Goal: Task Accomplishment & Management: Manage account settings

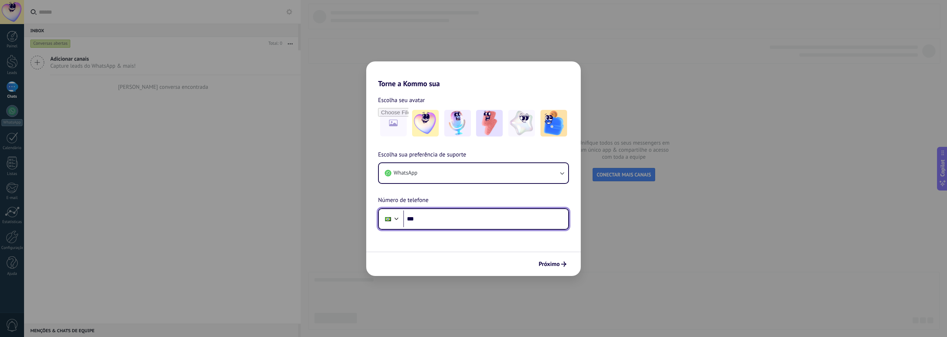
click at [467, 219] on input "***" at bounding box center [485, 219] width 165 height 17
type input "**********"
click at [553, 272] on div "Próximo" at bounding box center [473, 264] width 215 height 24
click at [560, 264] on span "Próximo" at bounding box center [553, 264] width 28 height 5
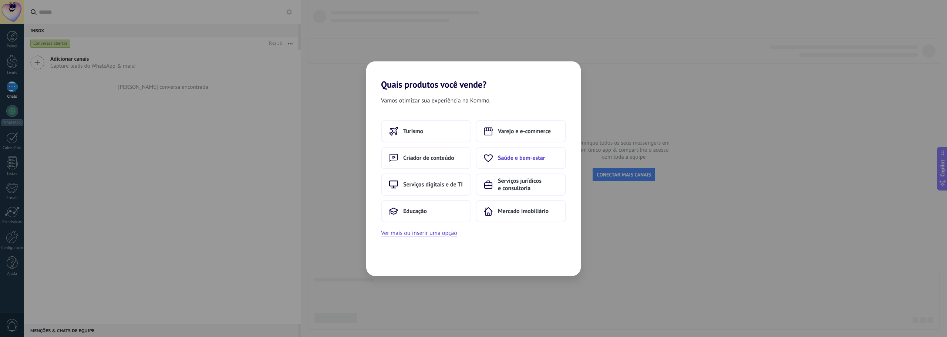
click at [521, 158] on span "Saúde e bem-estar" at bounding box center [521, 157] width 47 height 7
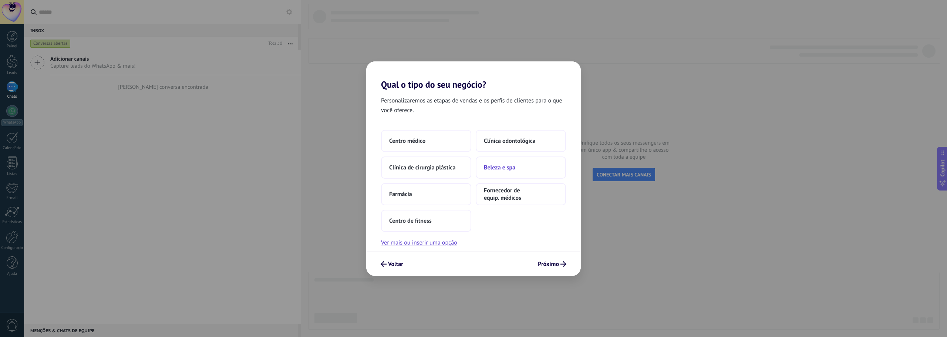
click at [519, 167] on button "Beleza e spa" at bounding box center [521, 168] width 90 height 22
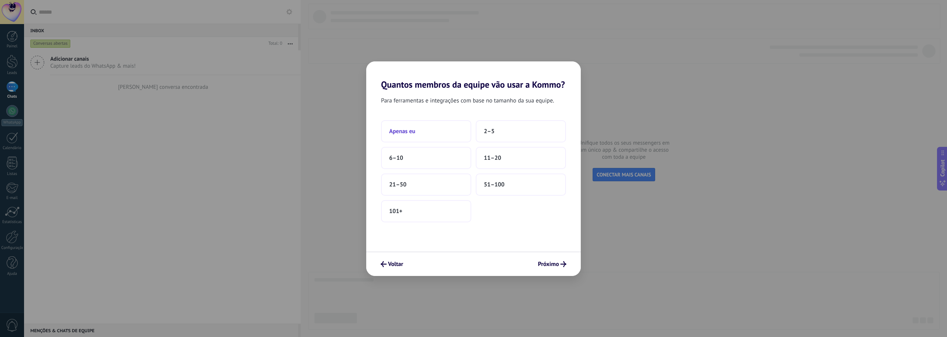
click at [438, 134] on button "Apenas eu" at bounding box center [426, 131] width 90 height 22
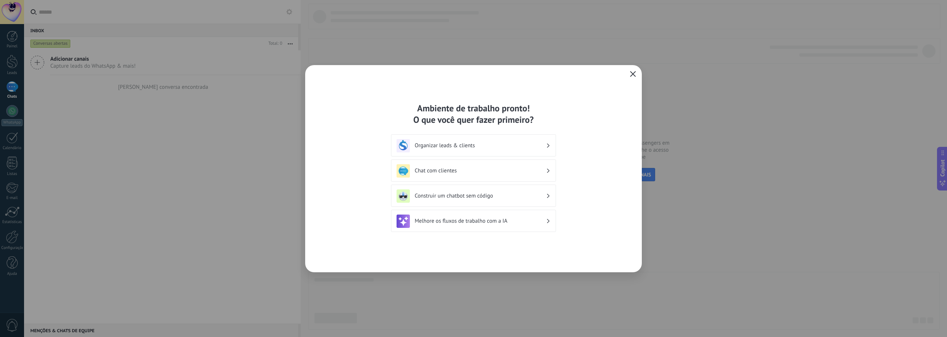
click at [631, 70] on button "button" at bounding box center [633, 74] width 10 height 10
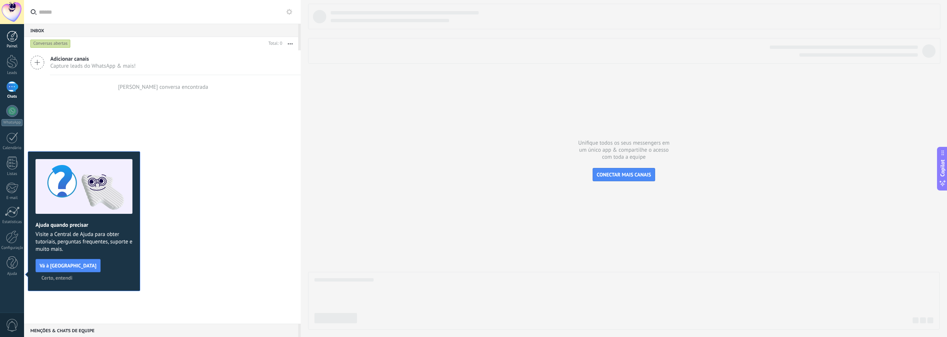
click at [14, 36] on div at bounding box center [12, 36] width 11 height 11
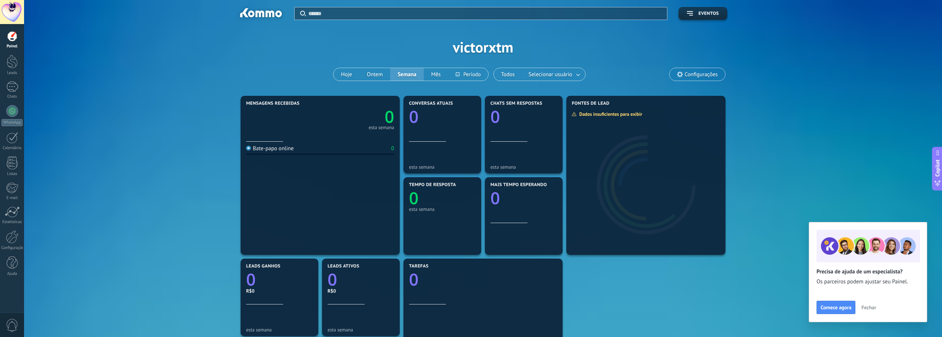
click at [15, 15] on div at bounding box center [12, 12] width 24 height 24
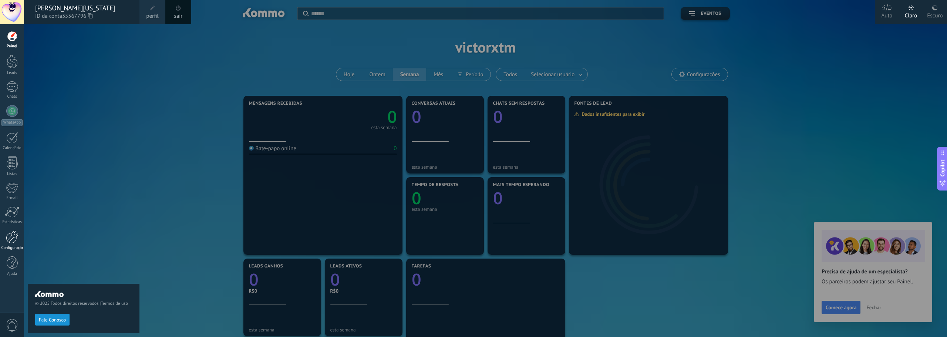
click at [12, 239] on div at bounding box center [12, 237] width 13 height 13
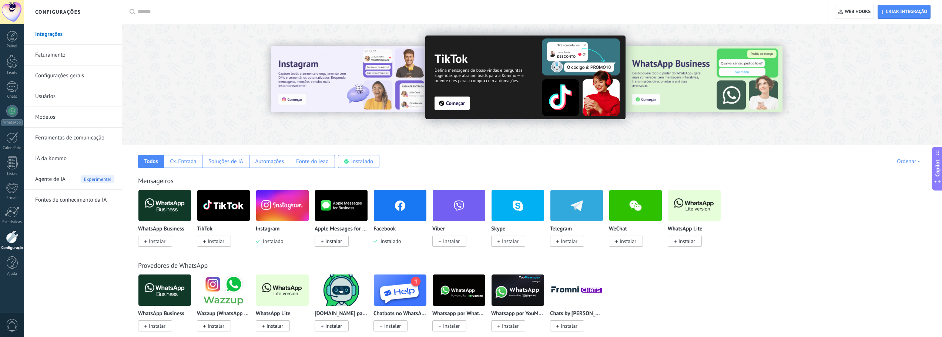
click at [281, 202] on img at bounding box center [282, 206] width 53 height 36
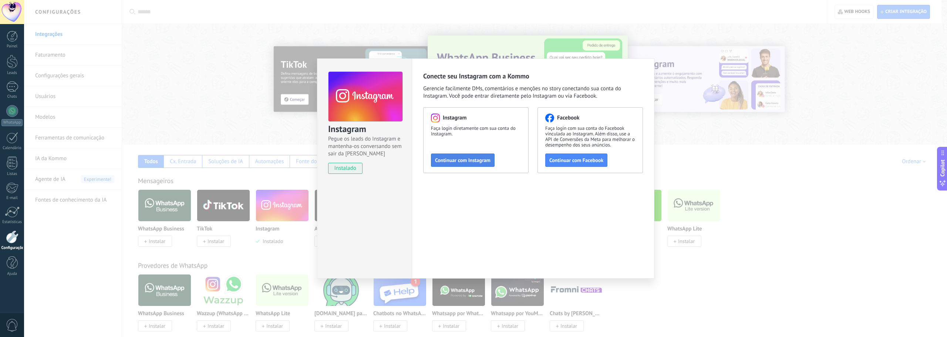
click at [460, 161] on span "Continuar com Instagram" at bounding box center [463, 160] width 56 height 5
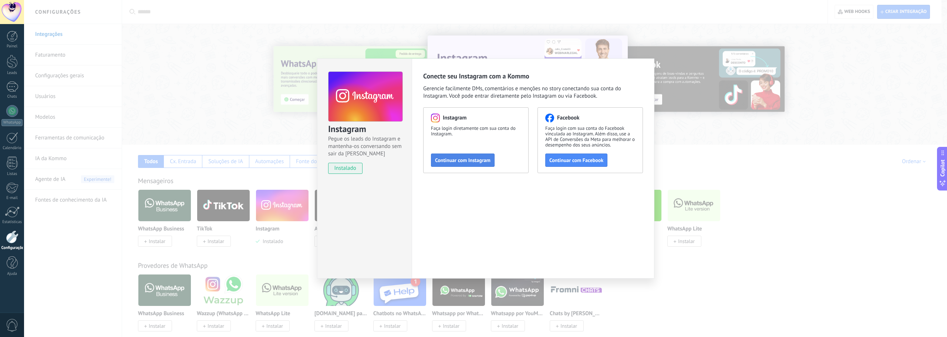
click at [464, 159] on span "Continuar com Instagram" at bounding box center [463, 160] width 56 height 5
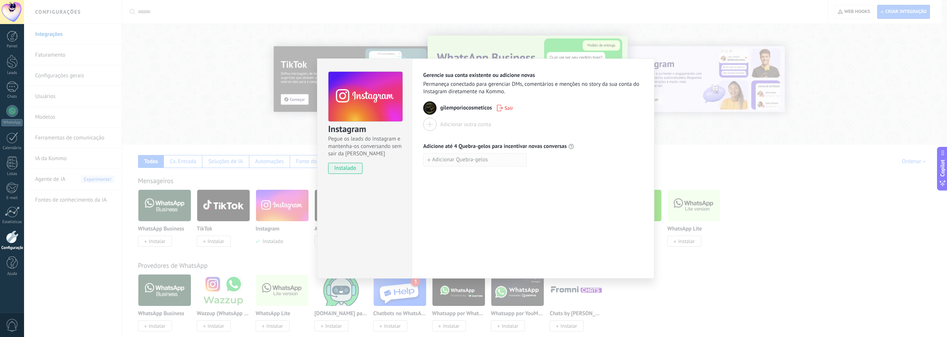
click at [478, 157] on span "Adicionar Quebra-gelos" at bounding box center [460, 159] width 56 height 5
click at [555, 125] on div "Adicionar outra conta" at bounding box center [533, 124] width 220 height 13
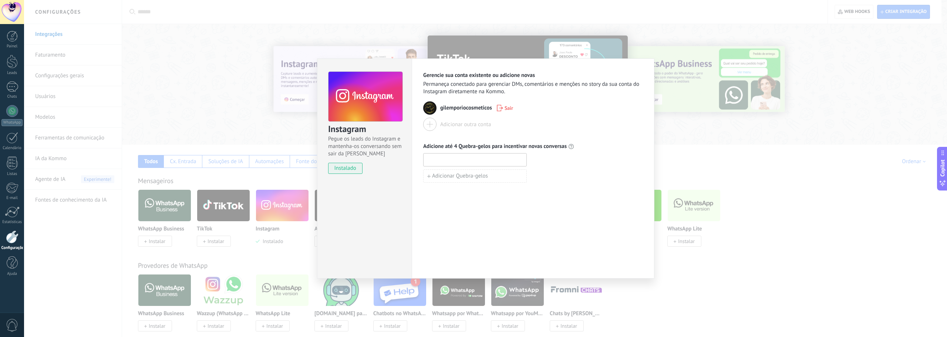
click at [456, 160] on input at bounding box center [475, 160] width 103 height 12
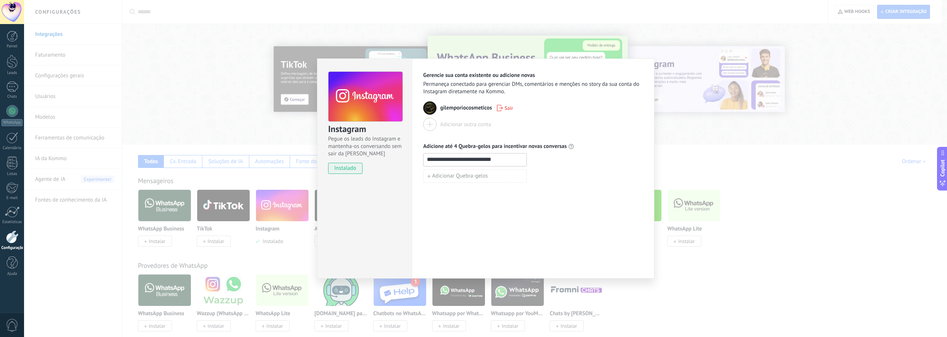
type input "**********"
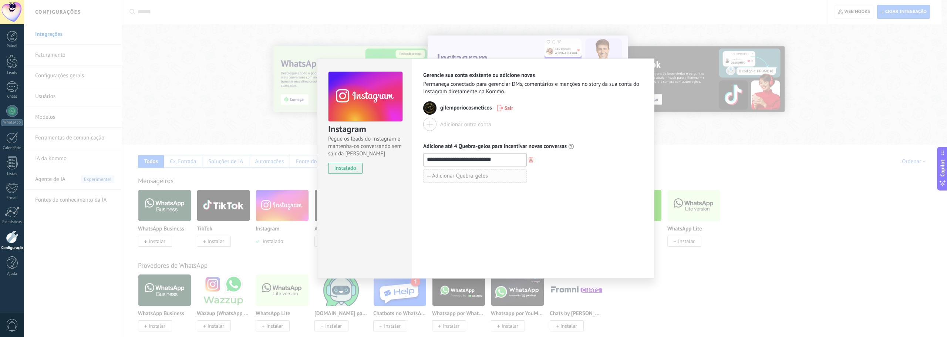
click at [484, 176] on span "Adicionar Quebra-gelos" at bounding box center [460, 176] width 56 height 5
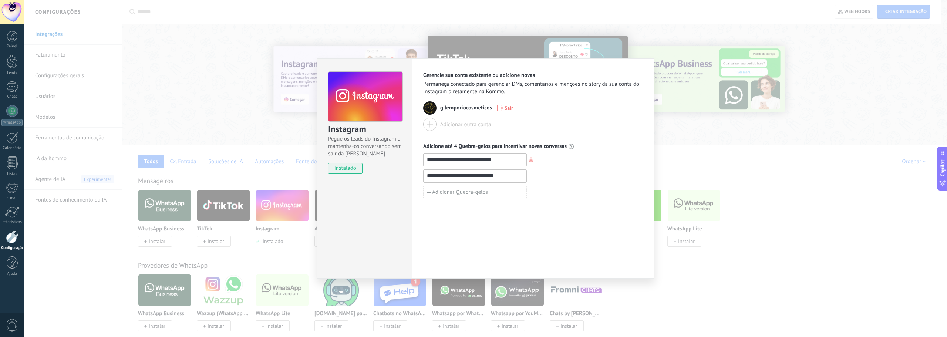
type input "**********"
click at [459, 193] on span "Adicionar Quebra-gelos" at bounding box center [460, 192] width 56 height 5
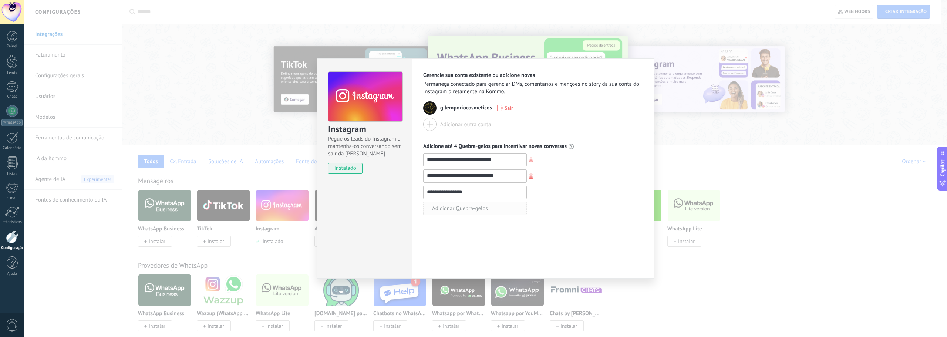
type input "**********"
click at [467, 207] on span "Adicionar Quebra-gelos" at bounding box center [460, 208] width 56 height 5
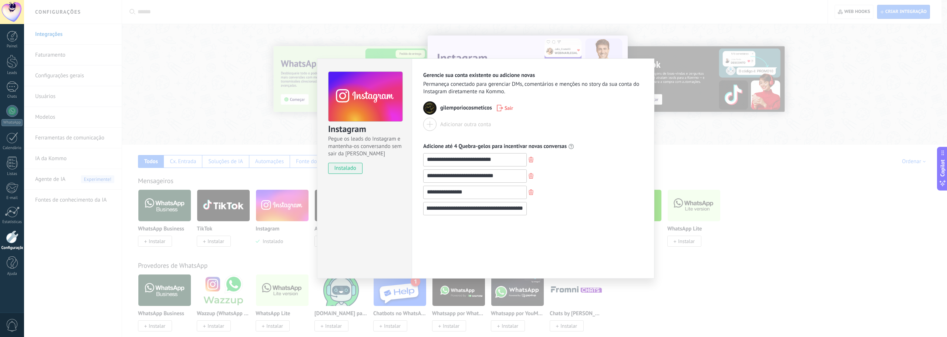
scroll to position [0, 81]
type input "**********"
click at [585, 234] on div "**********" at bounding box center [533, 168] width 243 height 220
click at [554, 118] on div "Adicionar outra conta" at bounding box center [533, 124] width 220 height 13
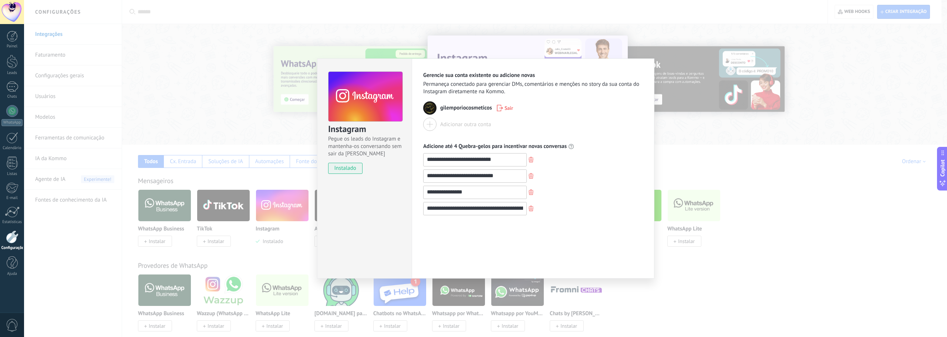
click at [563, 219] on div "**********" at bounding box center [533, 168] width 243 height 220
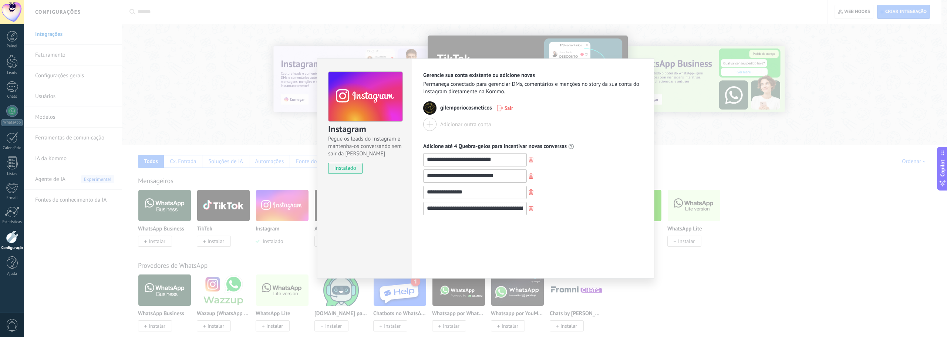
click at [783, 187] on div "**********" at bounding box center [485, 168] width 923 height 337
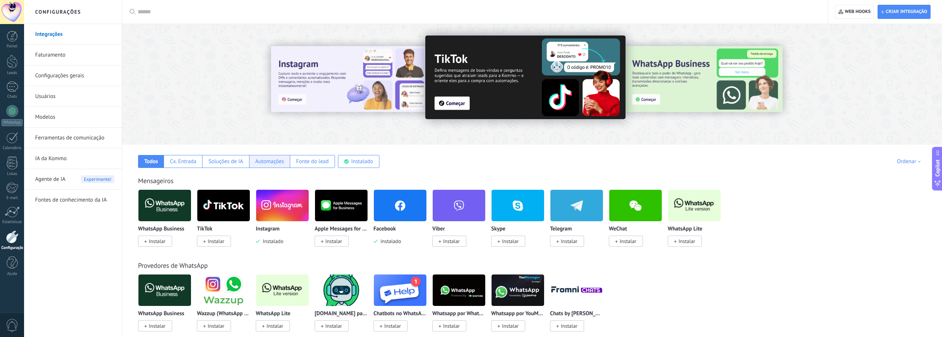
click at [261, 162] on div "Automações" at bounding box center [269, 161] width 29 height 7
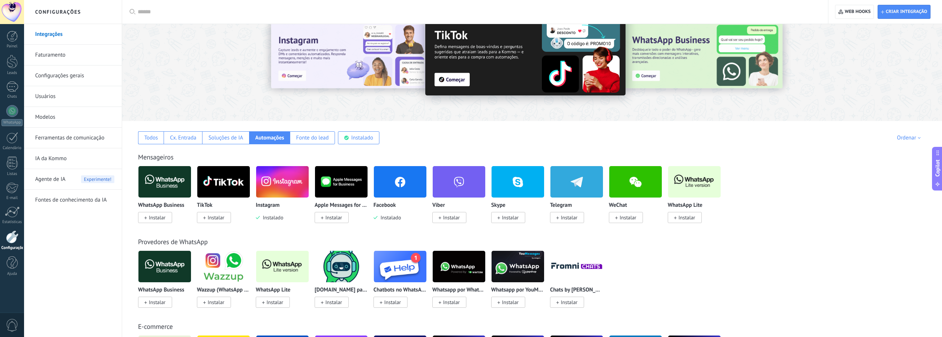
scroll to position [37, 0]
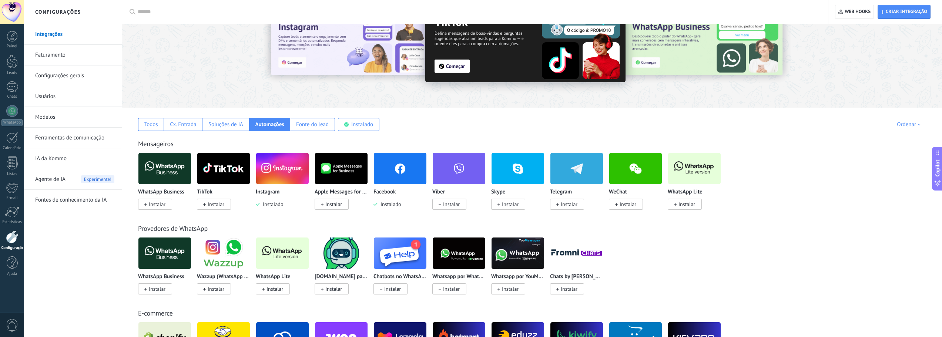
click at [280, 175] on img at bounding box center [282, 169] width 53 height 36
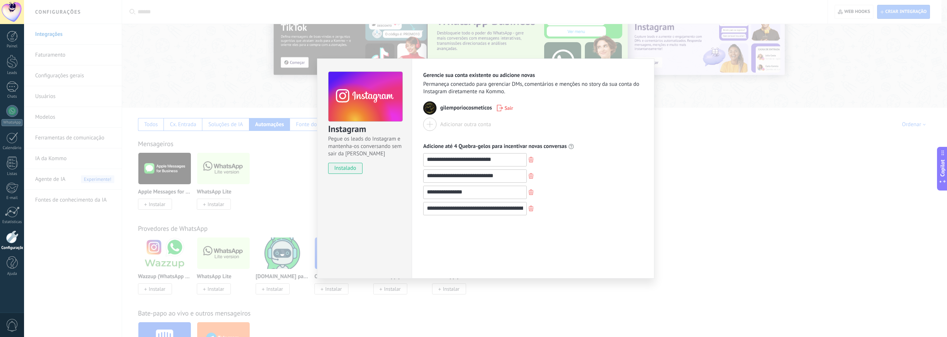
click at [608, 212] on div "**********" at bounding box center [533, 208] width 220 height 13
click at [251, 176] on div "**********" at bounding box center [485, 168] width 923 height 337
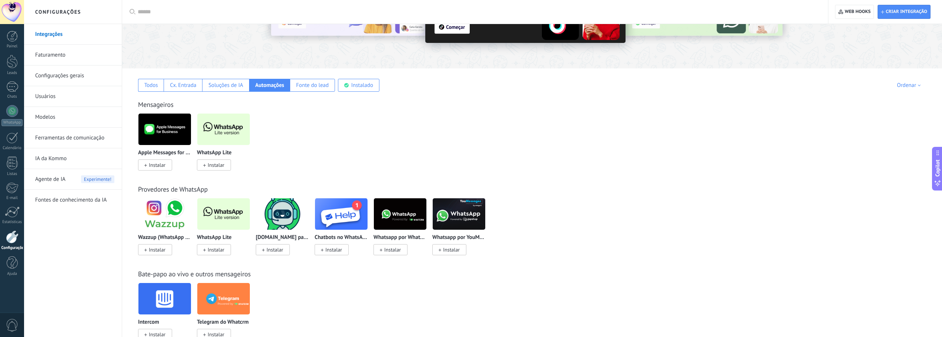
scroll to position [74, 0]
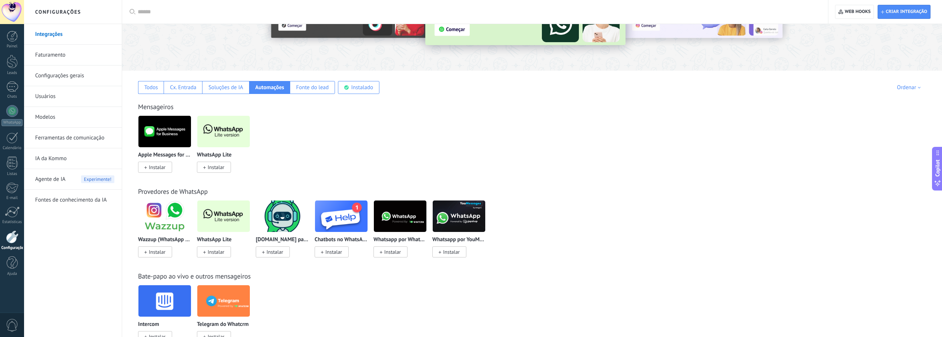
click at [49, 119] on link "Modelos" at bounding box center [74, 117] width 79 height 21
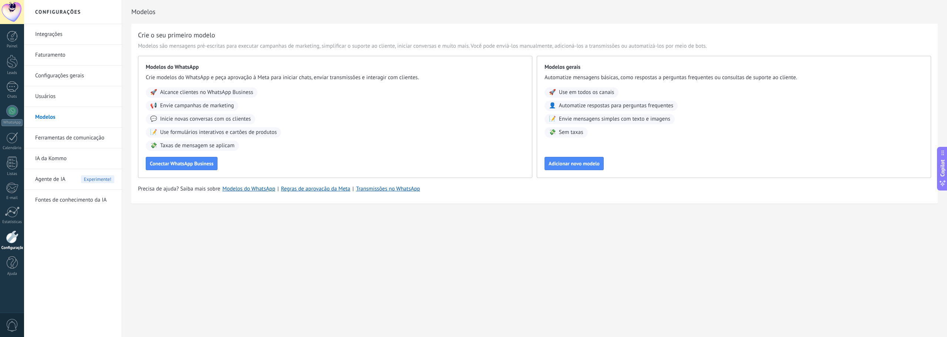
click at [9, 238] on div at bounding box center [12, 237] width 13 height 13
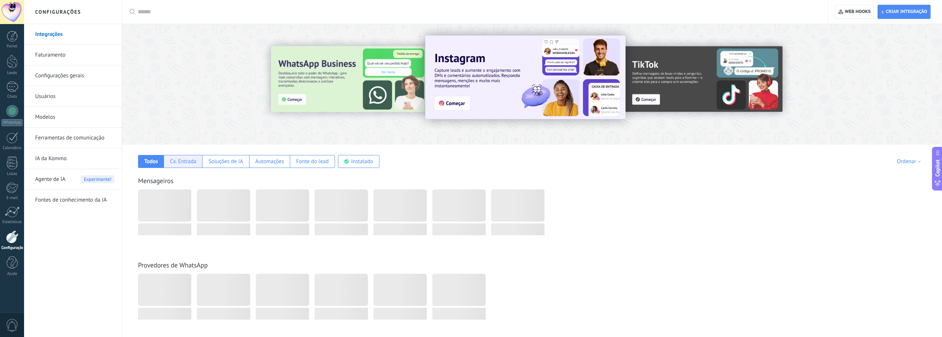
click at [189, 162] on div "Cx. Entrada" at bounding box center [183, 161] width 26 height 7
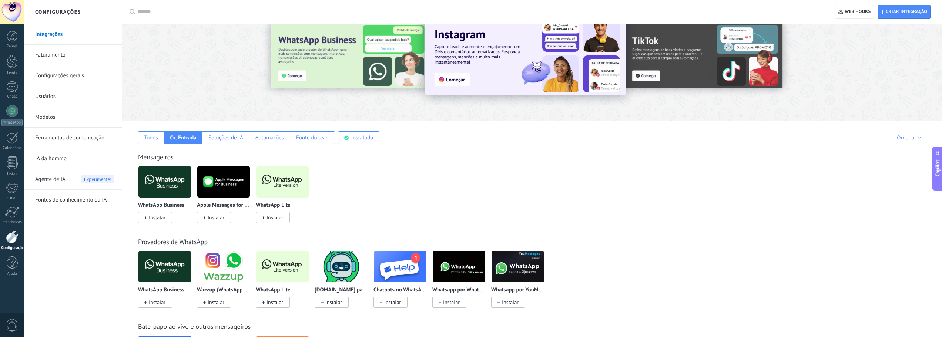
scroll to position [37, 0]
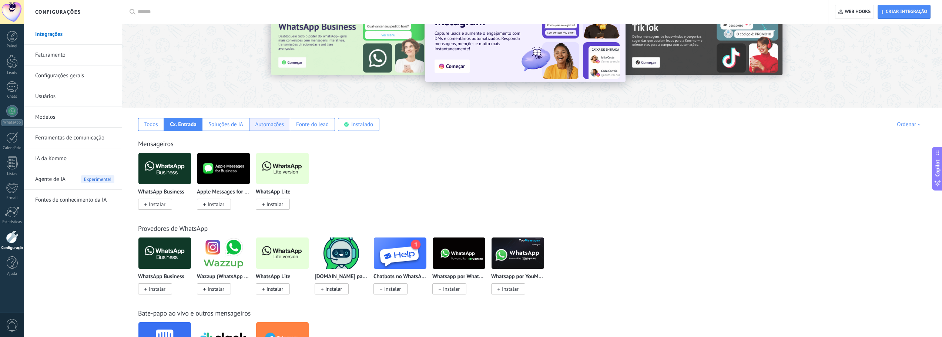
click at [272, 123] on div "Automações" at bounding box center [269, 124] width 29 height 7
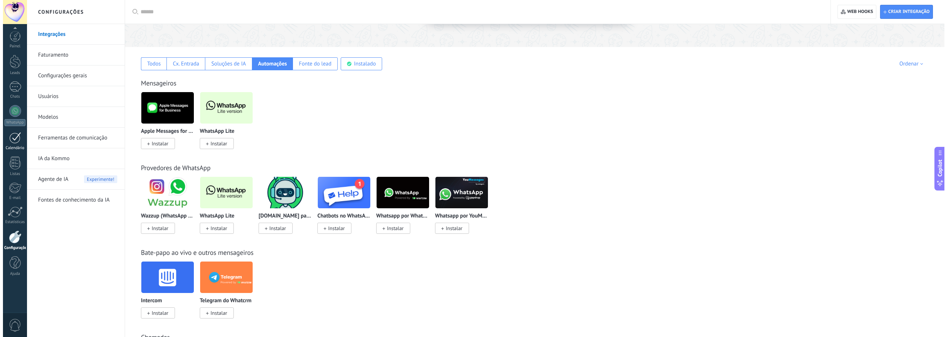
scroll to position [111, 0]
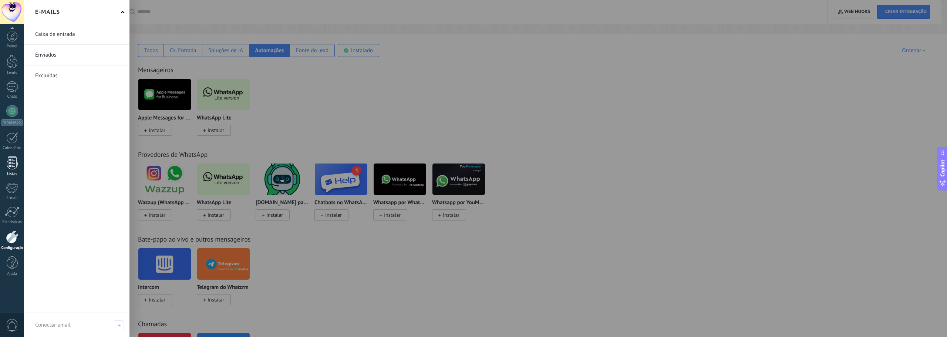
click at [10, 161] on div at bounding box center [12, 163] width 11 height 13
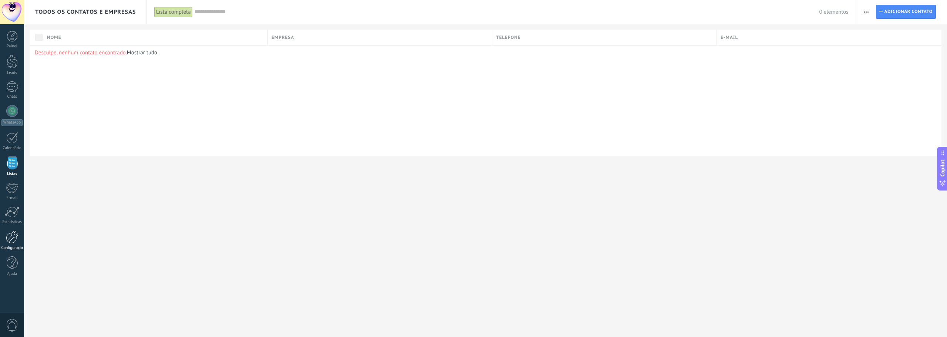
click at [9, 235] on div at bounding box center [12, 237] width 13 height 13
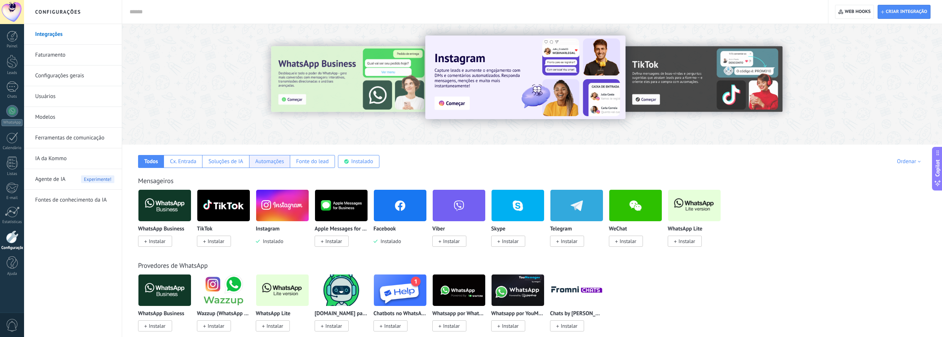
click at [270, 162] on div "Automações" at bounding box center [269, 161] width 29 height 7
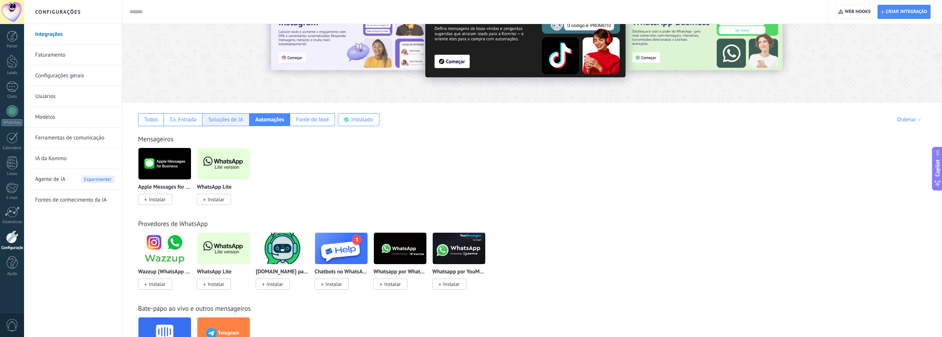
scroll to position [37, 0]
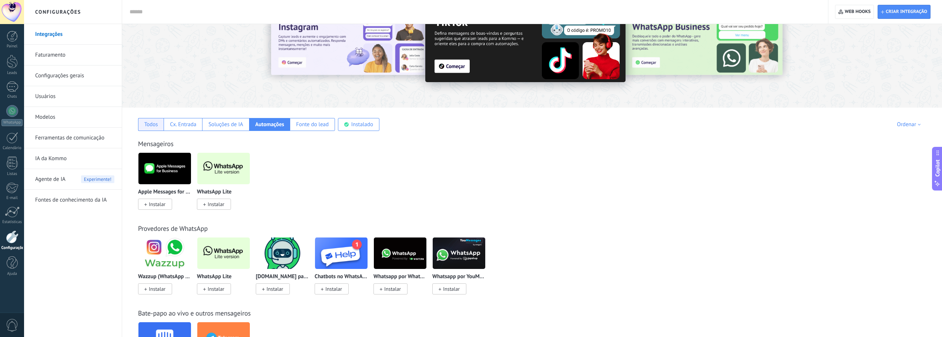
click at [152, 124] on div "Todos" at bounding box center [151, 124] width 14 height 7
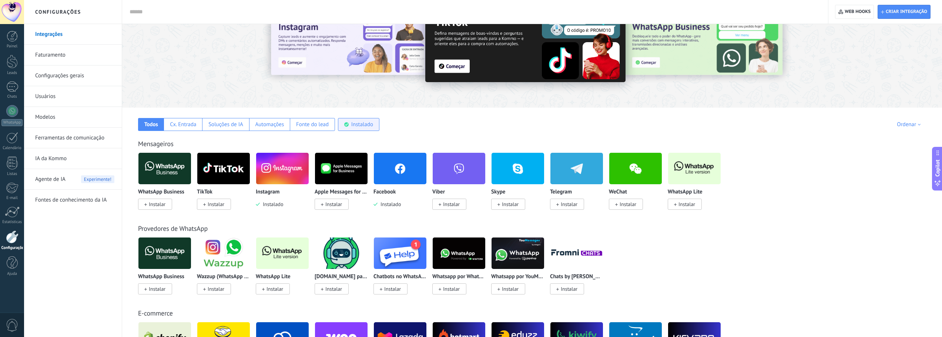
click at [361, 127] on div "Instalado" at bounding box center [362, 124] width 22 height 7
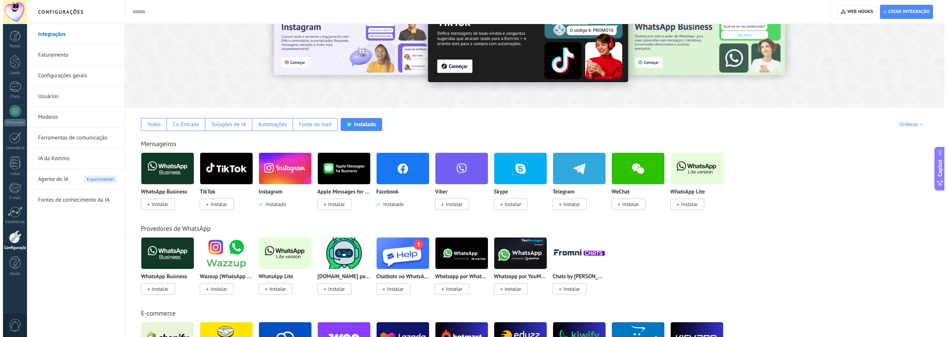
scroll to position [0, 0]
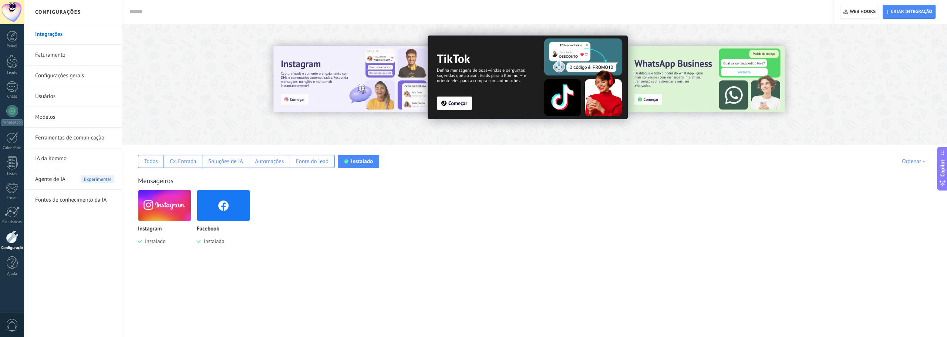
click at [161, 206] on img at bounding box center [164, 206] width 53 height 36
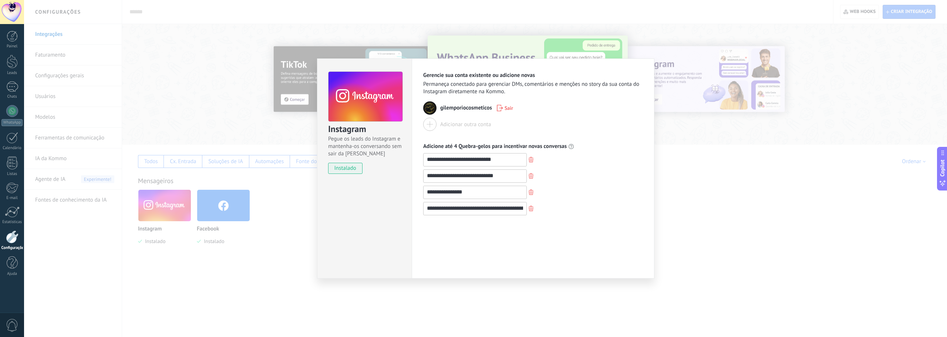
click at [765, 169] on div "**********" at bounding box center [485, 168] width 923 height 337
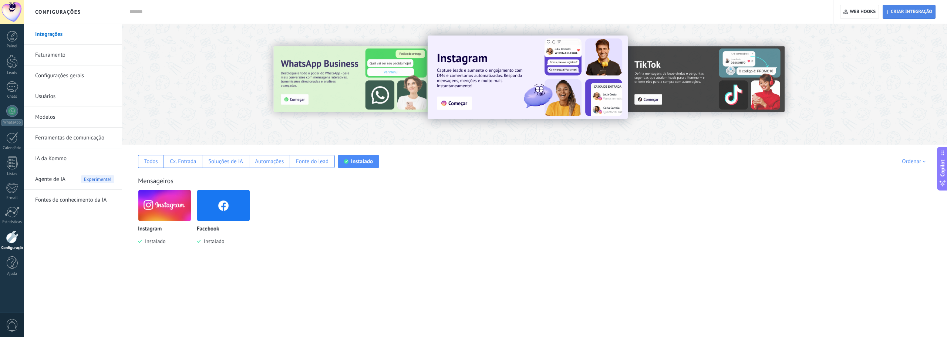
click at [923, 7] on span "Criar integração" at bounding box center [909, 11] width 46 height 13
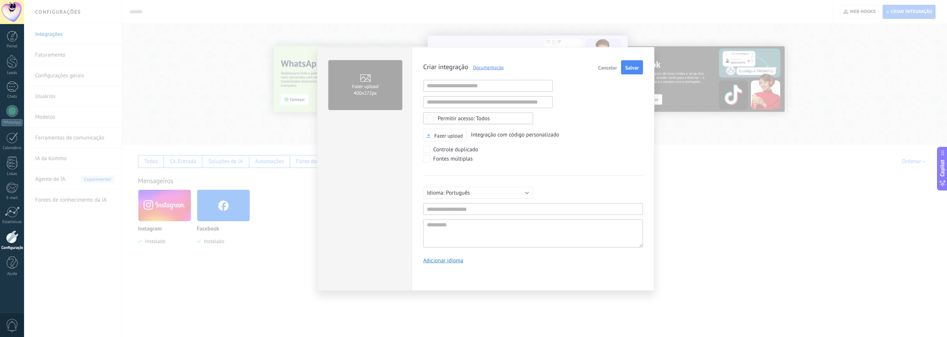
scroll to position [7, 0]
click at [480, 85] on input "text" at bounding box center [488, 86] width 130 height 12
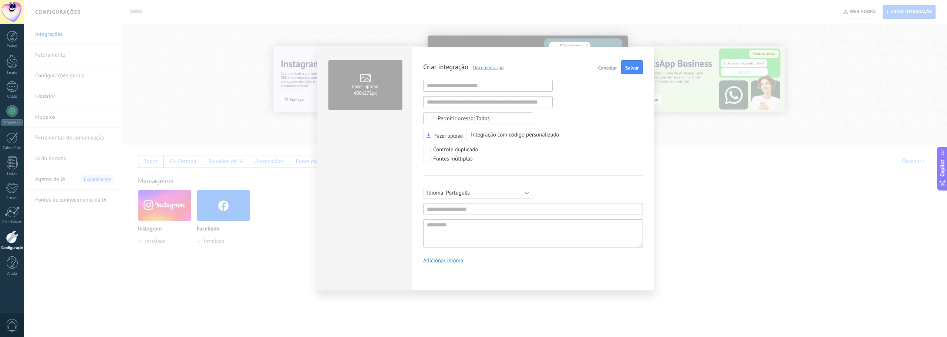
click at [490, 67] on link "Documentação" at bounding box center [487, 67] width 36 height 6
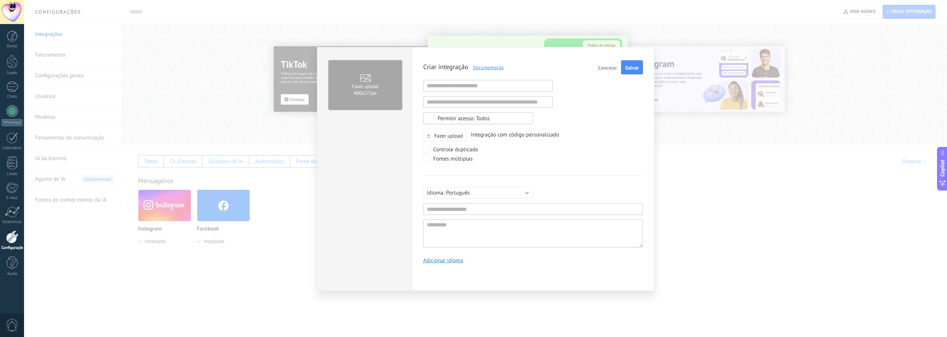
click at [368, 93] on span "400х272px" at bounding box center [365, 93] width 23 height 6
click at [0, 0] on input "Fazer upload 400х272px" at bounding box center [0, 0] width 0 height 0
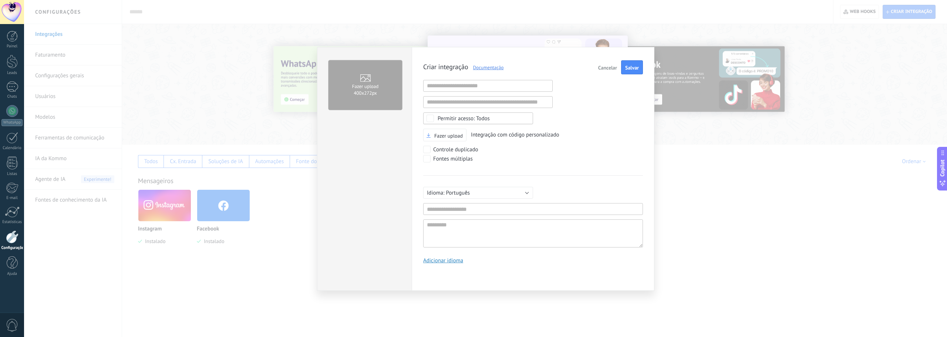
click at [600, 68] on span "Cancelar" at bounding box center [607, 67] width 19 height 5
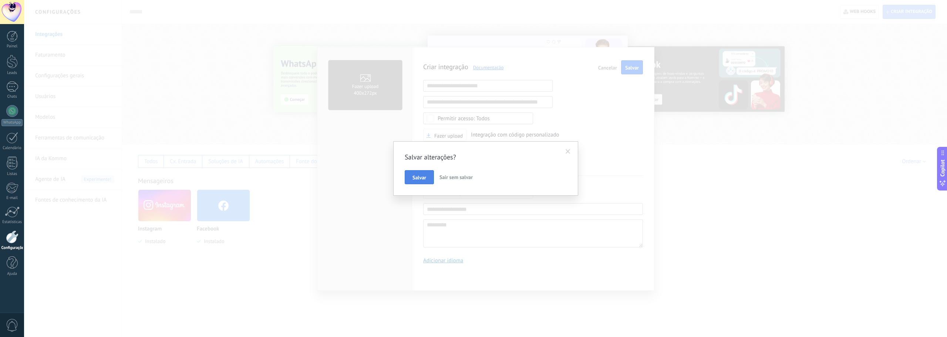
click at [427, 179] on button "Salvar" at bounding box center [419, 177] width 29 height 14
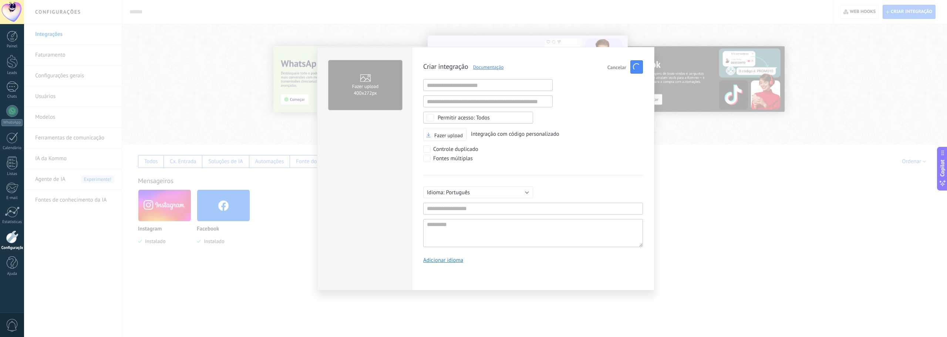
click at [616, 66] on span "Cancelar" at bounding box center [617, 67] width 19 height 5
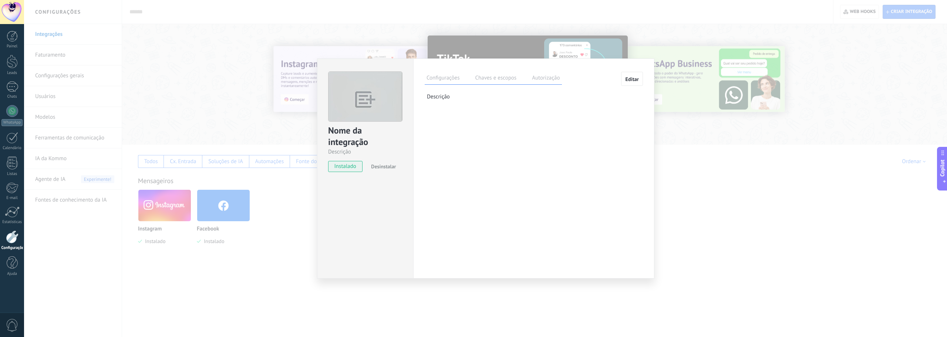
click at [547, 77] on label "Autorização" at bounding box center [545, 79] width 31 height 11
click at [760, 179] on div "Nome da integração Descrição instalado Desinstalar Configurações Chaves e escop…" at bounding box center [485, 168] width 923 height 337
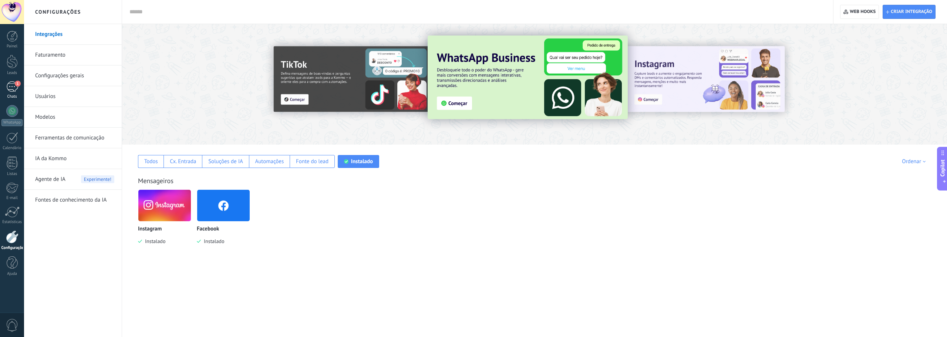
click at [11, 87] on div "1" at bounding box center [12, 86] width 12 height 11
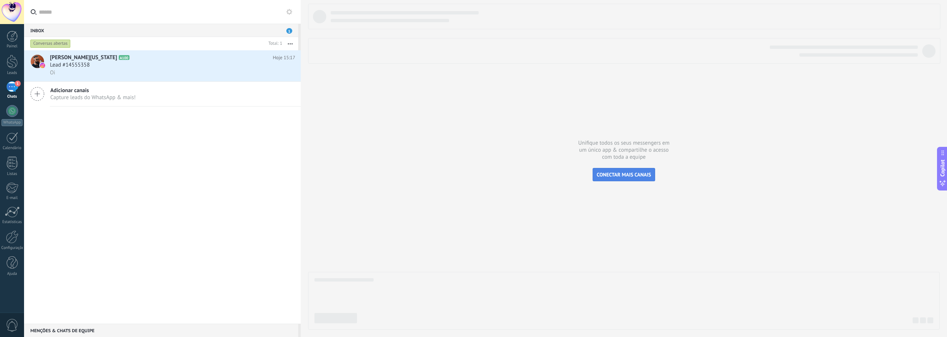
click at [626, 177] on span "CONECTAR MAIS CANAIS" at bounding box center [624, 174] width 54 height 7
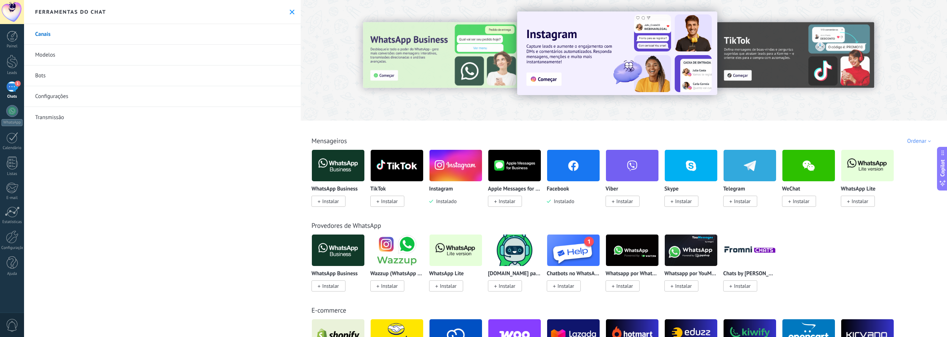
click at [10, 88] on div "1" at bounding box center [12, 86] width 12 height 11
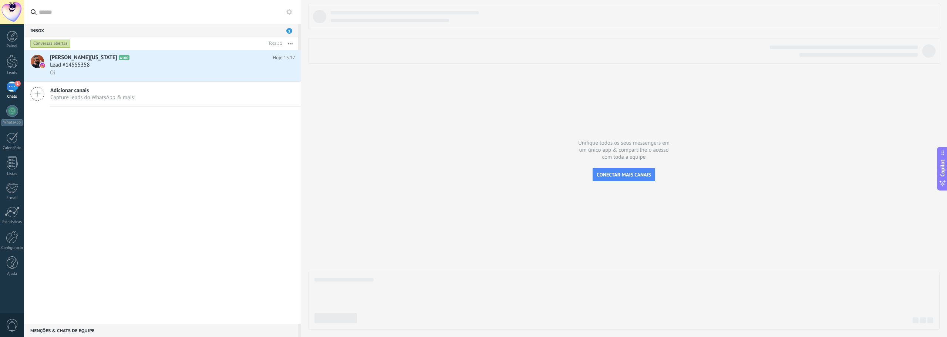
click at [130, 97] on span "Capture leads do WhatsApp & mais!" at bounding box center [92, 97] width 85 height 7
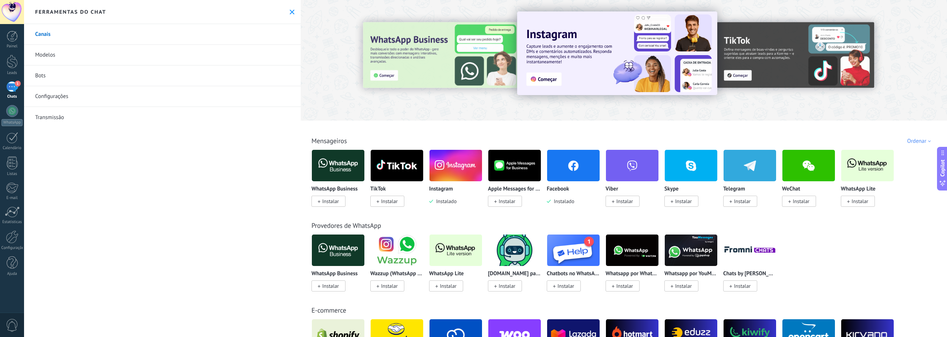
click at [53, 57] on link "Modelos" at bounding box center [162, 55] width 277 height 21
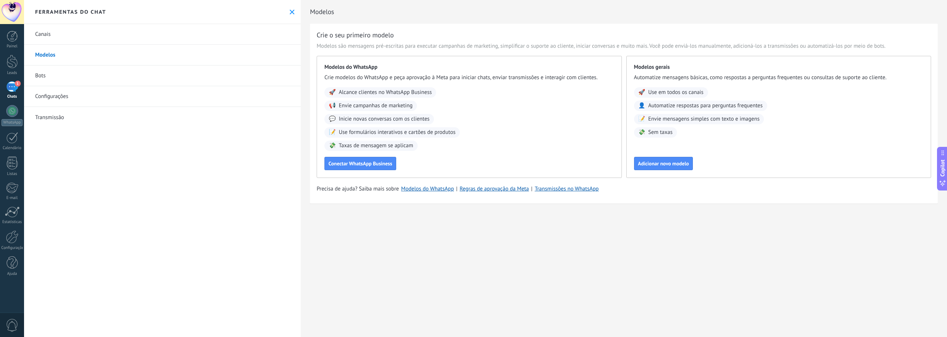
click at [12, 90] on div "1" at bounding box center [12, 86] width 12 height 11
